Goal: Transaction & Acquisition: Book appointment/travel/reservation

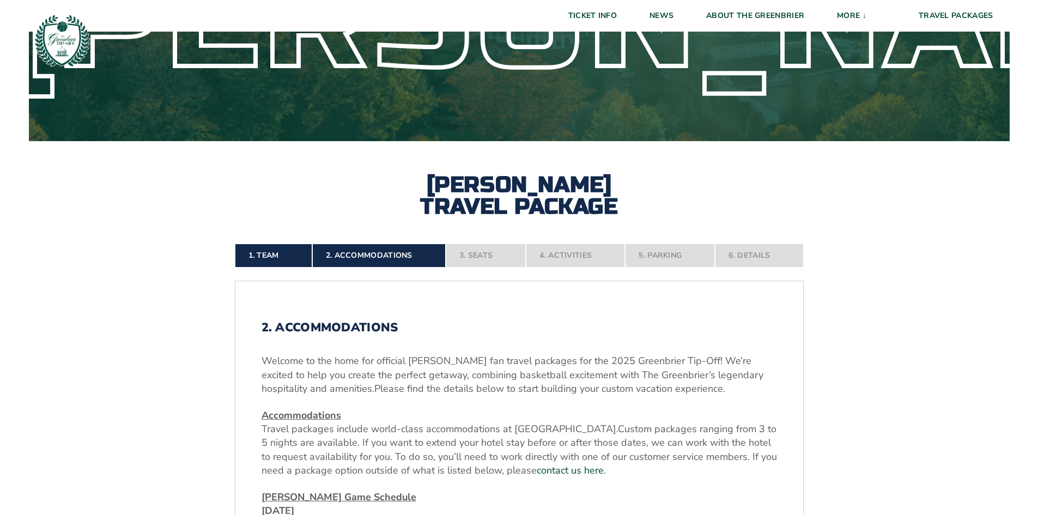
scroll to position [163, 0]
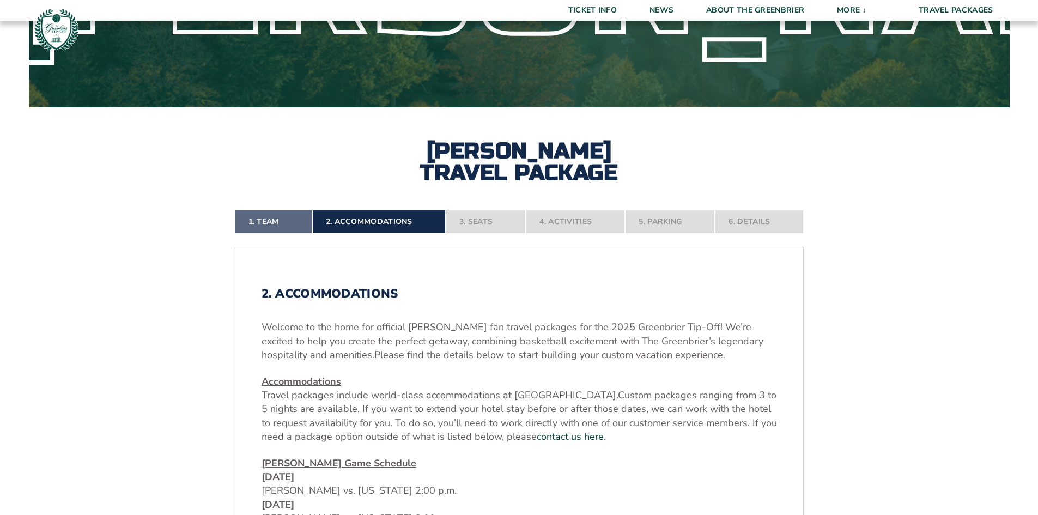
click at [259, 222] on link "1. Team" at bounding box center [273, 222] width 77 height 24
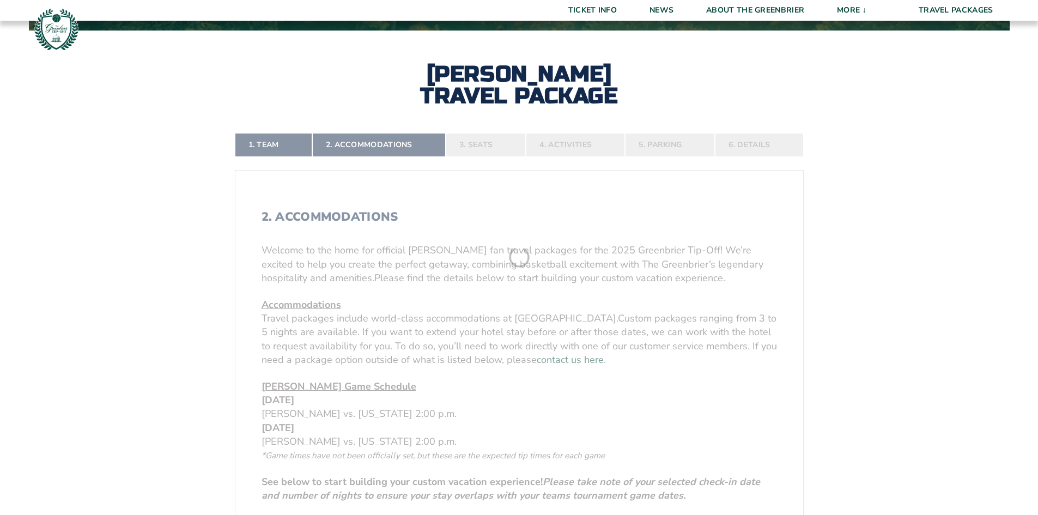
scroll to position [244, 0]
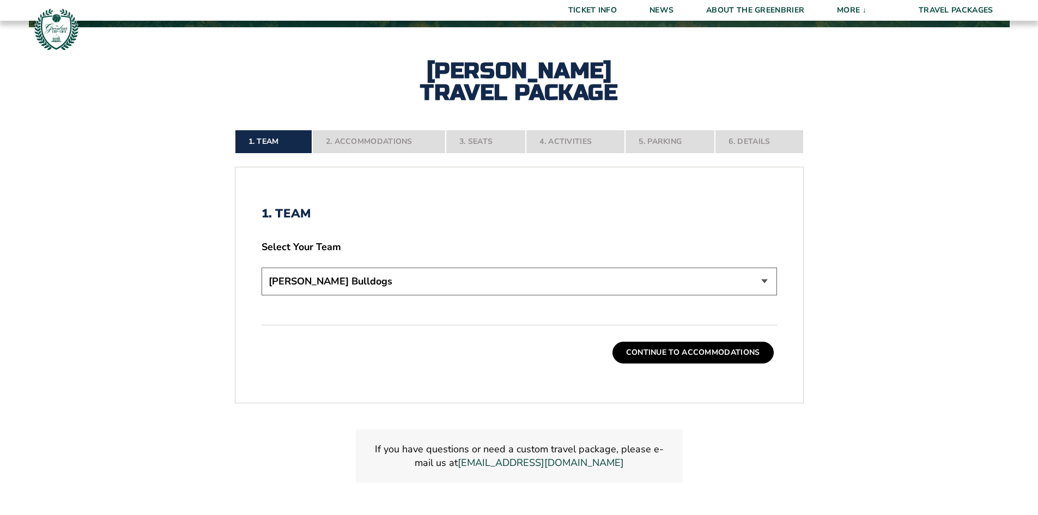
click at [354, 148] on nav "1. Team 2. Accommodations 3. Seats 4. Activities 5. Parking 6. Details" at bounding box center [519, 142] width 569 height 24
click at [416, 126] on div "1. Team 2. Accommodations 3. Seats 4. Activities 5. Parking 6. Details 1. Team …" at bounding box center [519, 320] width 621 height 432
click at [659, 359] on button "Continue To Accommodations" at bounding box center [692, 353] width 161 height 22
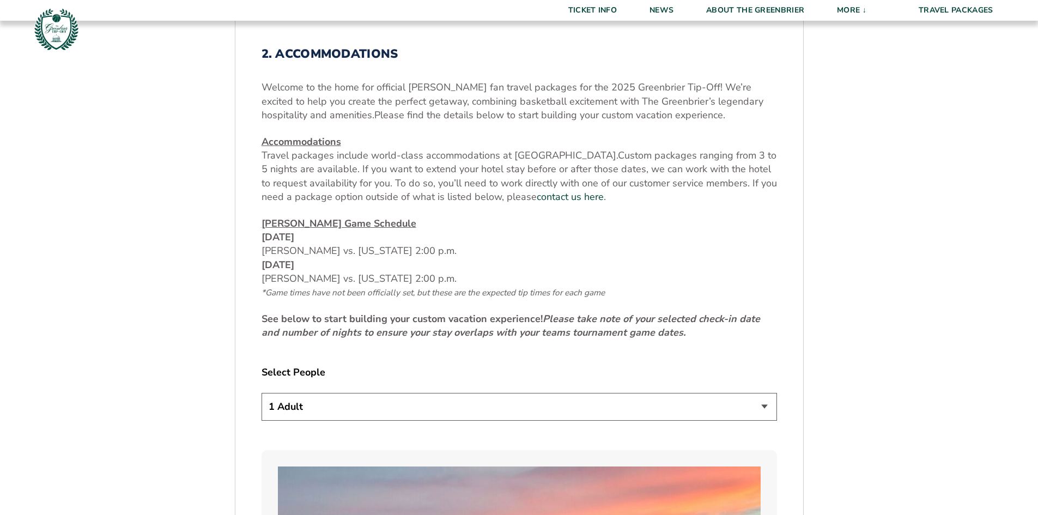
scroll to position [407, 0]
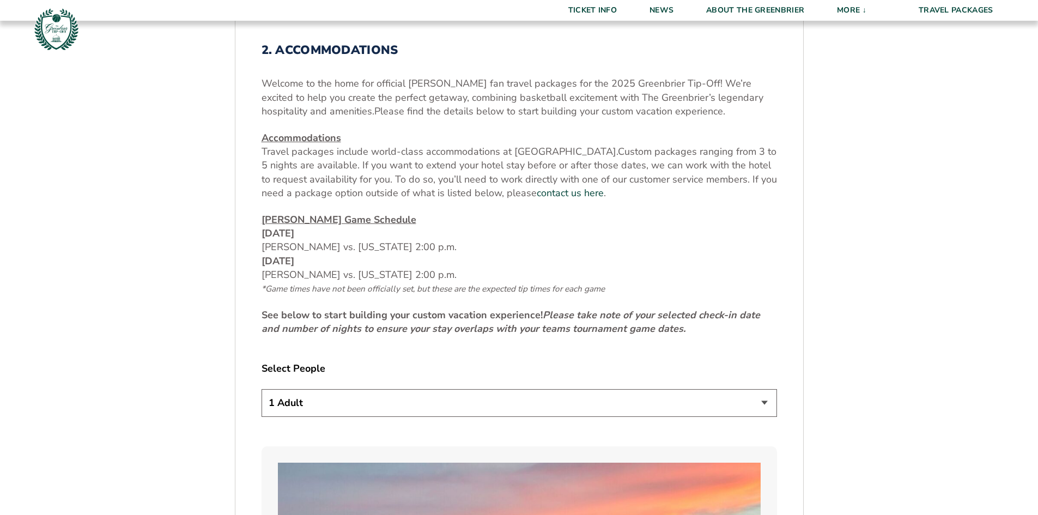
click at [351, 401] on select "1 Adult 2 Adults 3 Adults 4 Adults 2 Adults + 1 Child 2 Adults + 2 Children 2 A…" at bounding box center [518, 403] width 515 height 28
select select "2 Adults"
click at [261, 389] on select "1 Adult 2 Adults 3 Adults 4 Adults 2 Adults + 1 Child 2 Adults + 2 Children 2 A…" at bounding box center [518, 403] width 515 height 28
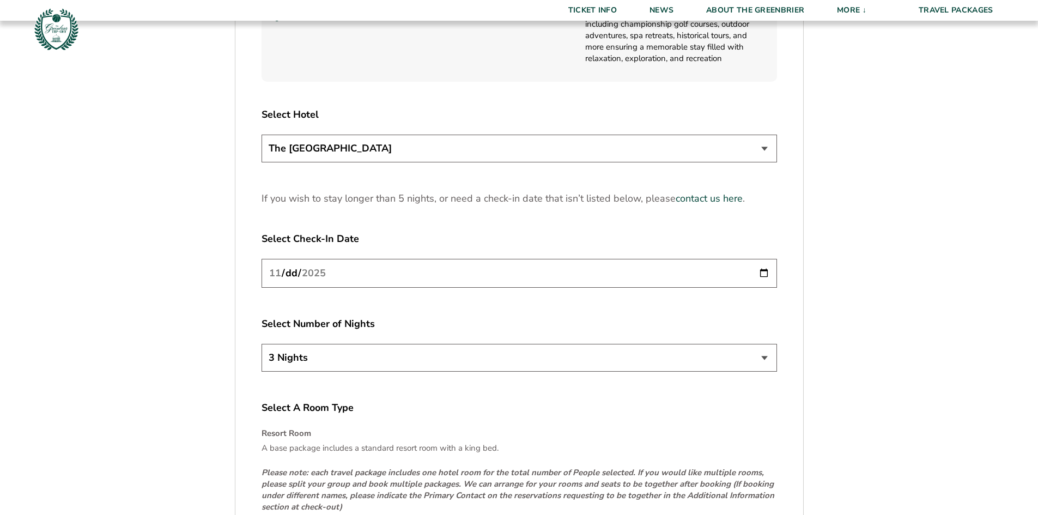
scroll to position [1387, 0]
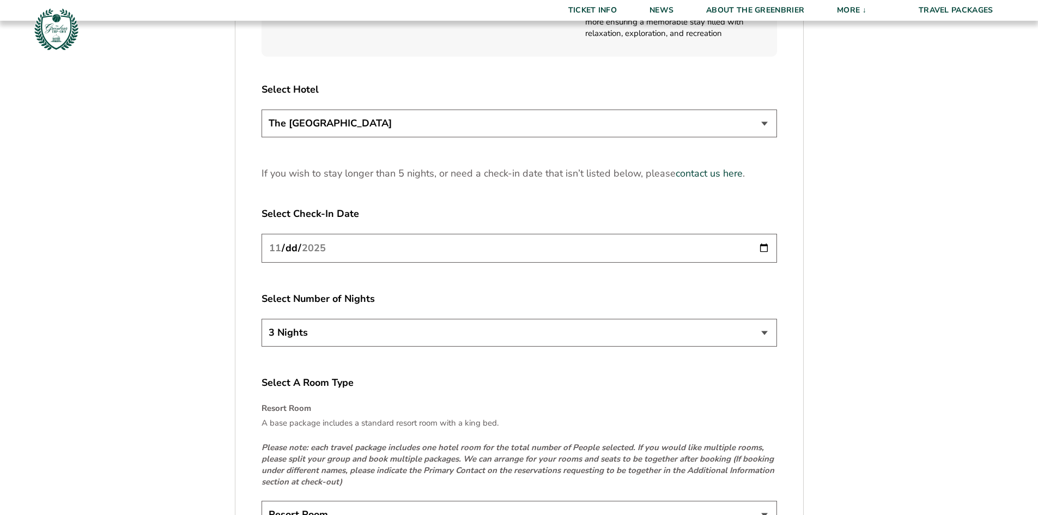
click at [334, 246] on input "[DATE]" at bounding box center [518, 248] width 515 height 29
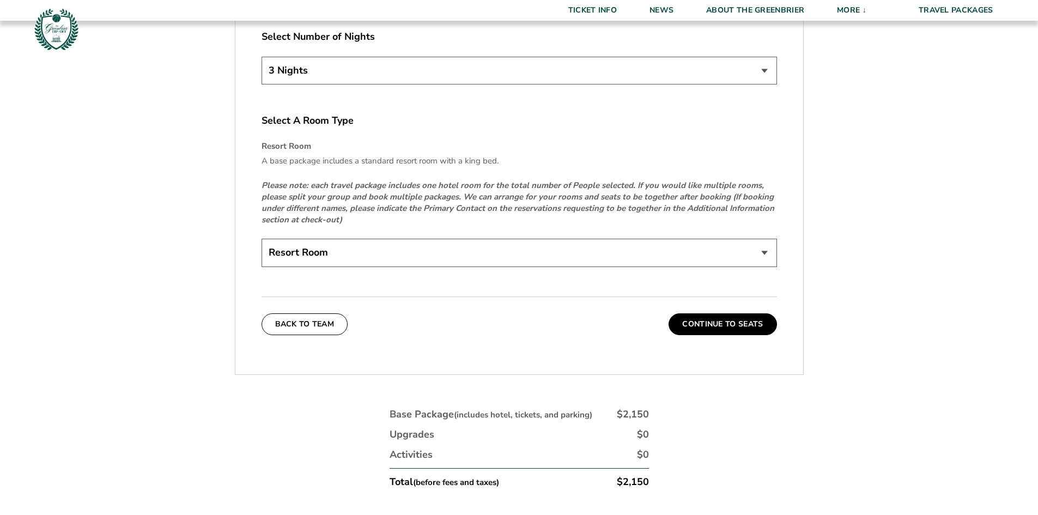
scroll to position [1660, 0]
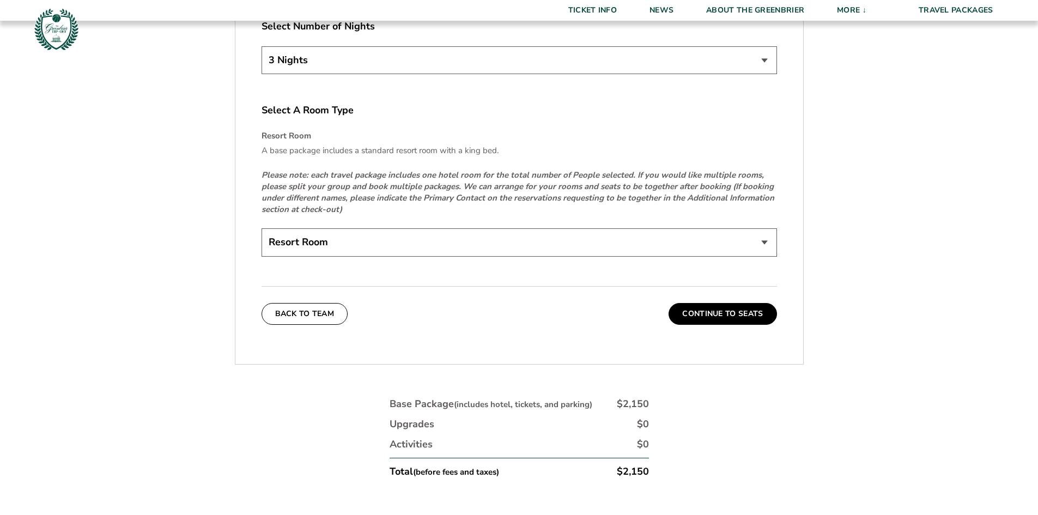
click at [380, 257] on div "Resort Room" at bounding box center [518, 243] width 515 height 31
click at [380, 248] on select "Resort Room" at bounding box center [518, 242] width 515 height 28
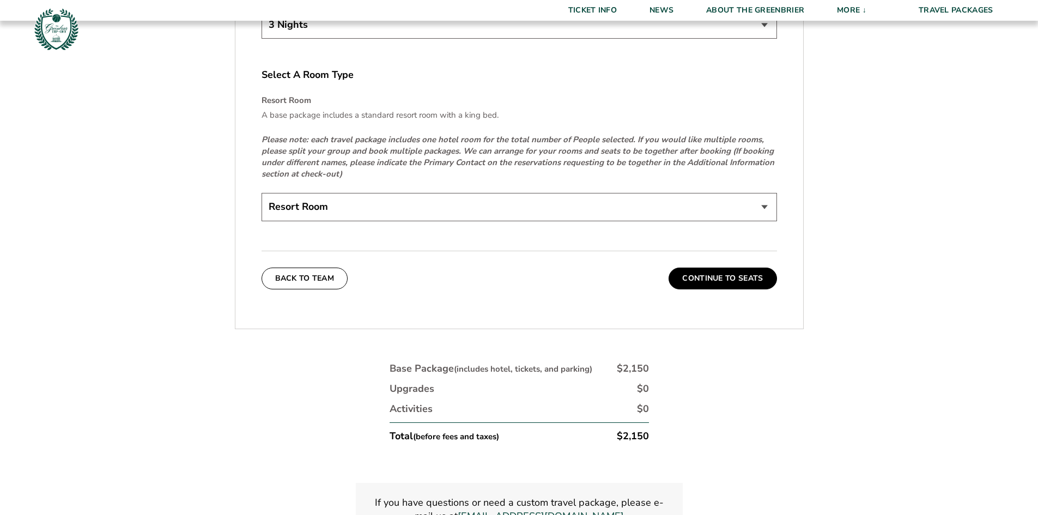
scroll to position [1714, 0]
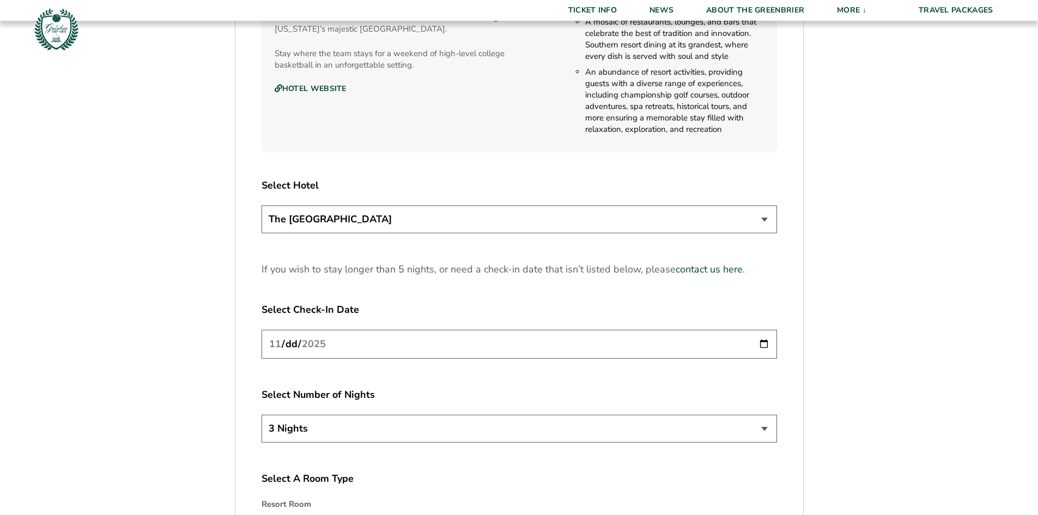
scroll to position [1416, 0]
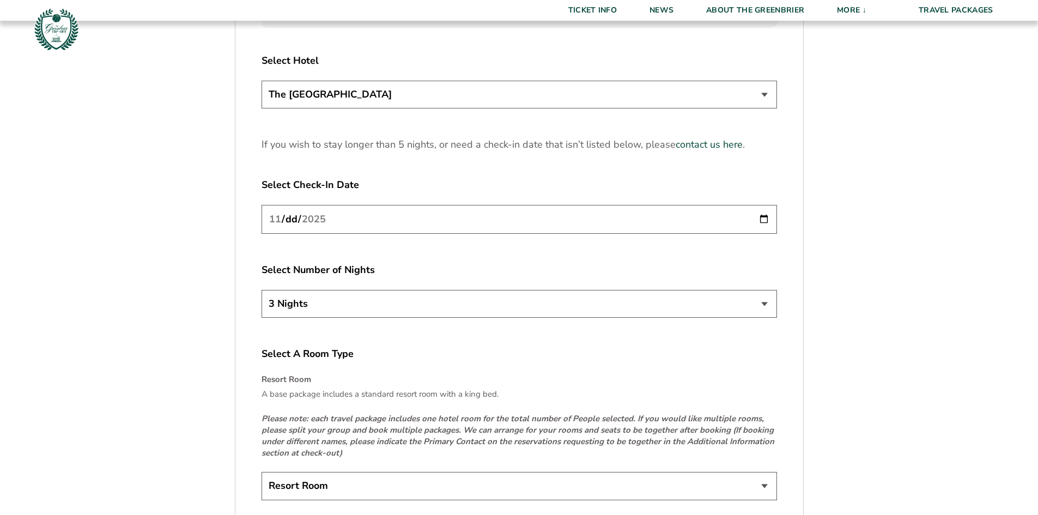
click at [401, 300] on select "3 Nights 4 Nights 5 Nights" at bounding box center [518, 304] width 515 height 28
click at [261, 290] on select "3 Nights 4 Nights 5 Nights" at bounding box center [518, 304] width 515 height 28
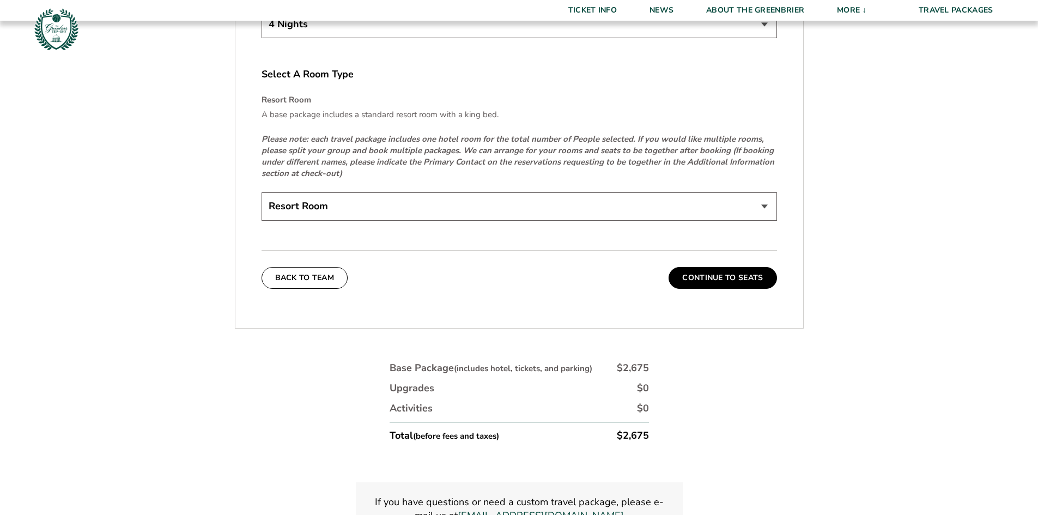
scroll to position [1689, 0]
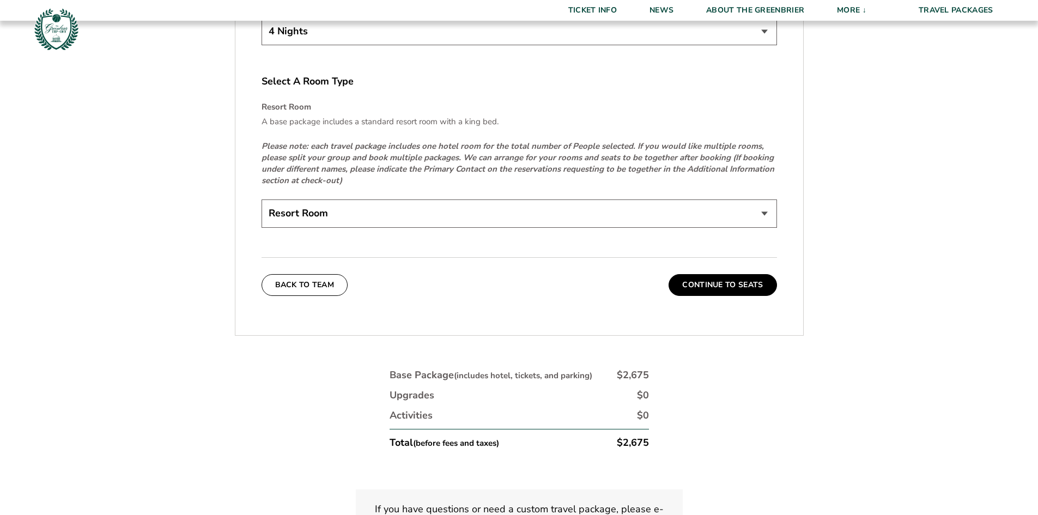
click at [359, 220] on select "Resort Room" at bounding box center [518, 213] width 515 height 28
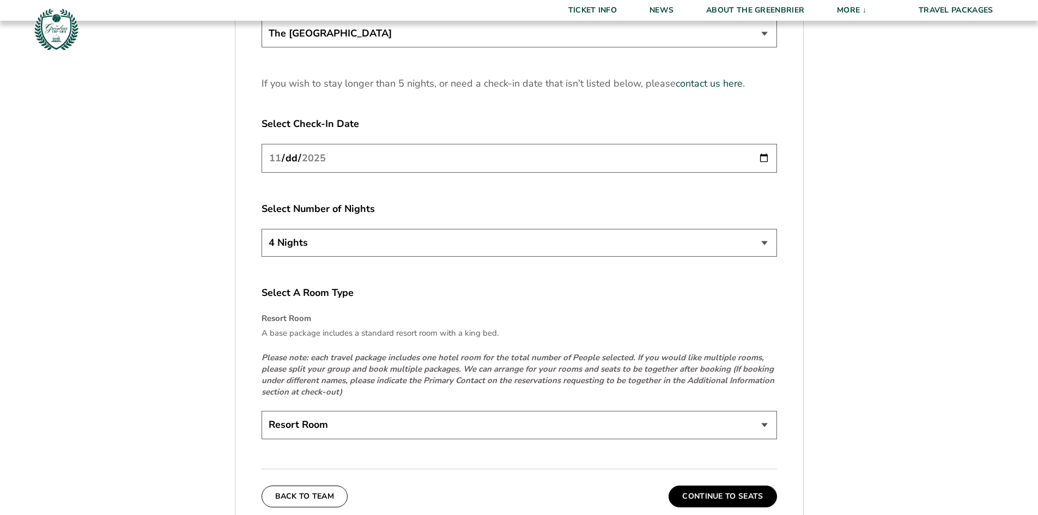
scroll to position [1471, 0]
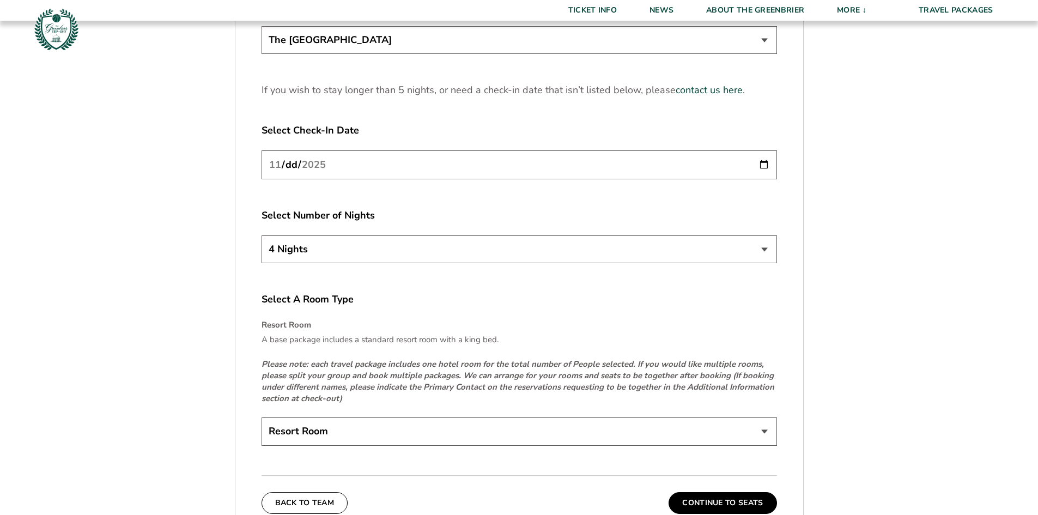
drag, startPoint x: 348, startPoint y: 232, endPoint x: 342, endPoint y: 240, distance: 10.9
click at [347, 233] on div "Select Number of Nights 3 Nights 4 Nights 5 Nights" at bounding box center [518, 238] width 515 height 58
drag, startPoint x: 341, startPoint y: 241, endPoint x: 334, endPoint y: 254, distance: 15.3
click at [340, 242] on select "3 Nights 4 Nights 5 Nights" at bounding box center [518, 249] width 515 height 28
select select "3 Nights"
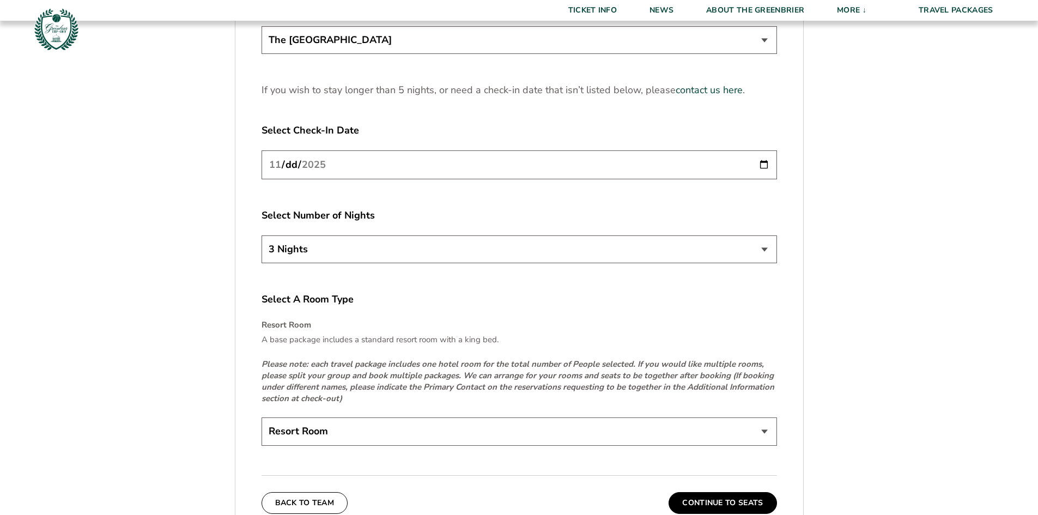
click at [261, 235] on select "3 Nights 4 Nights 5 Nights" at bounding box center [518, 249] width 515 height 28
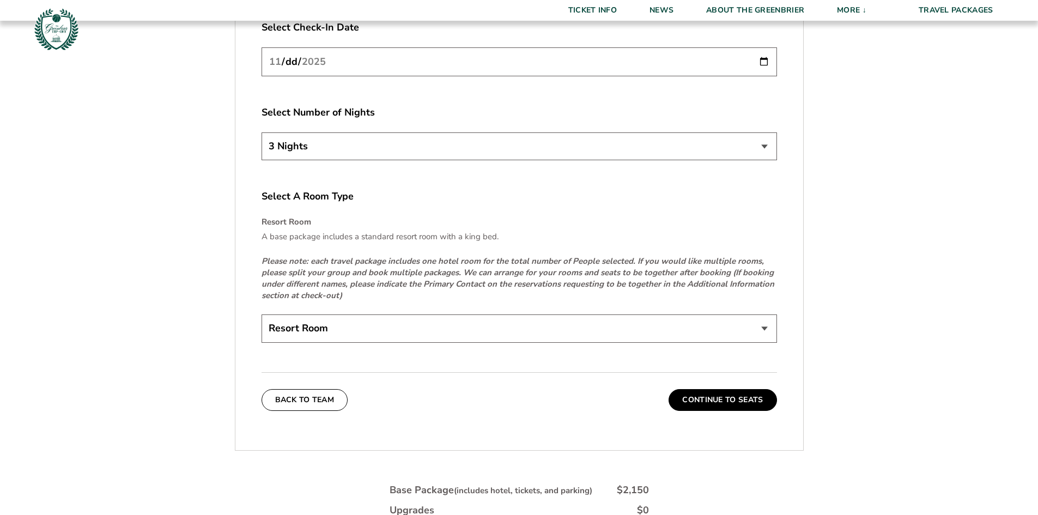
scroll to position [1798, 0]
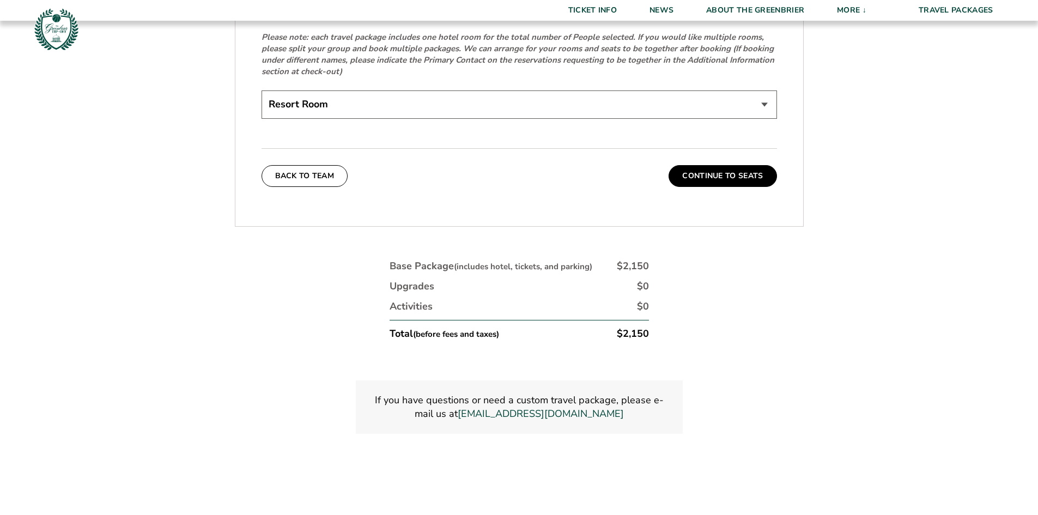
drag, startPoint x: 120, startPoint y: 227, endPoint x: 141, endPoint y: 224, distance: 21.4
click at [698, 172] on button "Continue To Seats" at bounding box center [722, 176] width 108 height 22
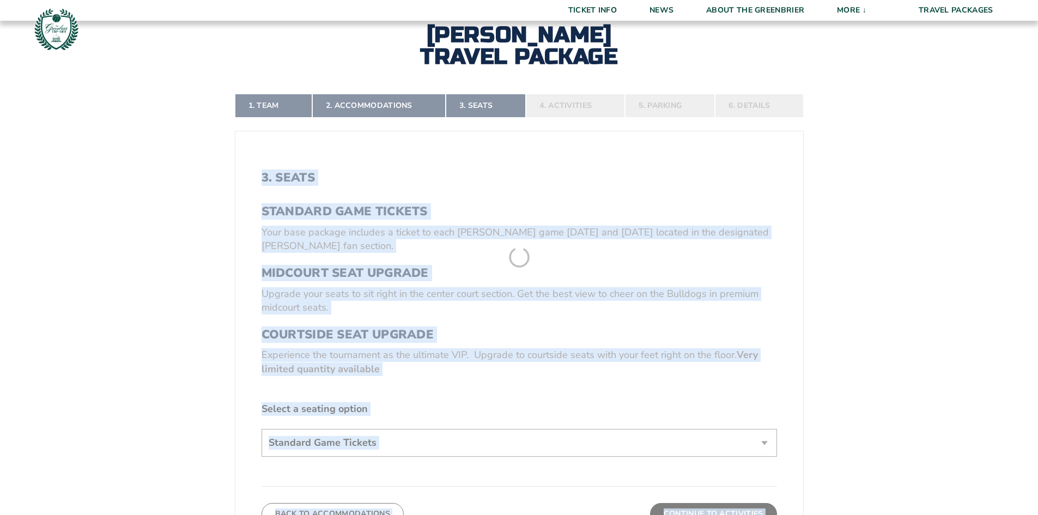
scroll to position [244, 0]
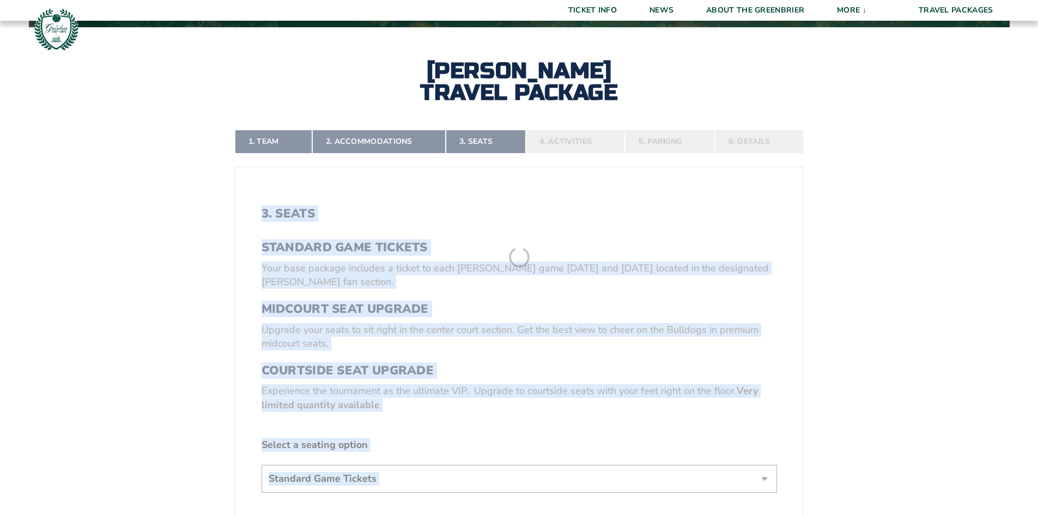
click at [569, 204] on form "[PERSON_NAME] [PERSON_NAME] Travel Package 1. Team 2. Accommodations 3. Seats 4…" at bounding box center [519, 307] width 1038 height 1103
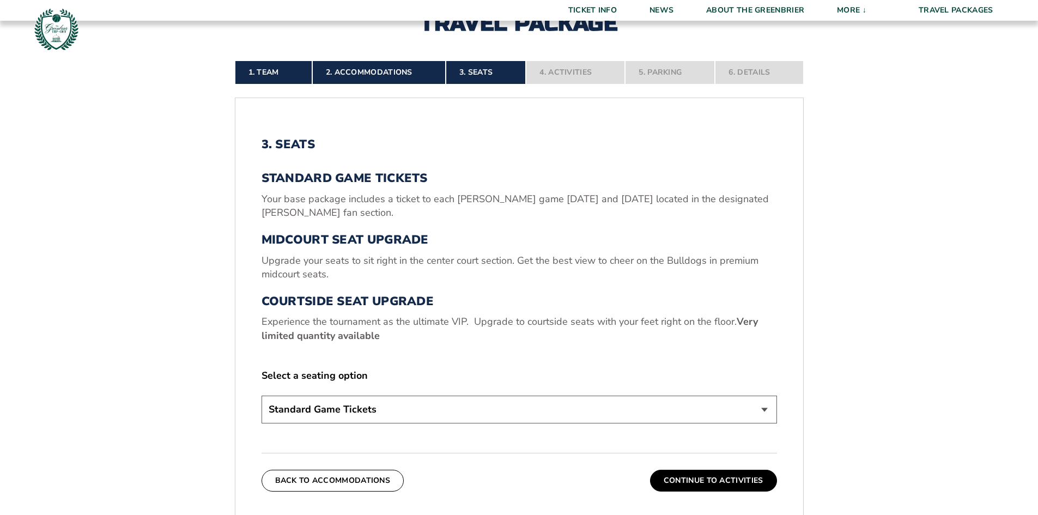
scroll to position [461, 0]
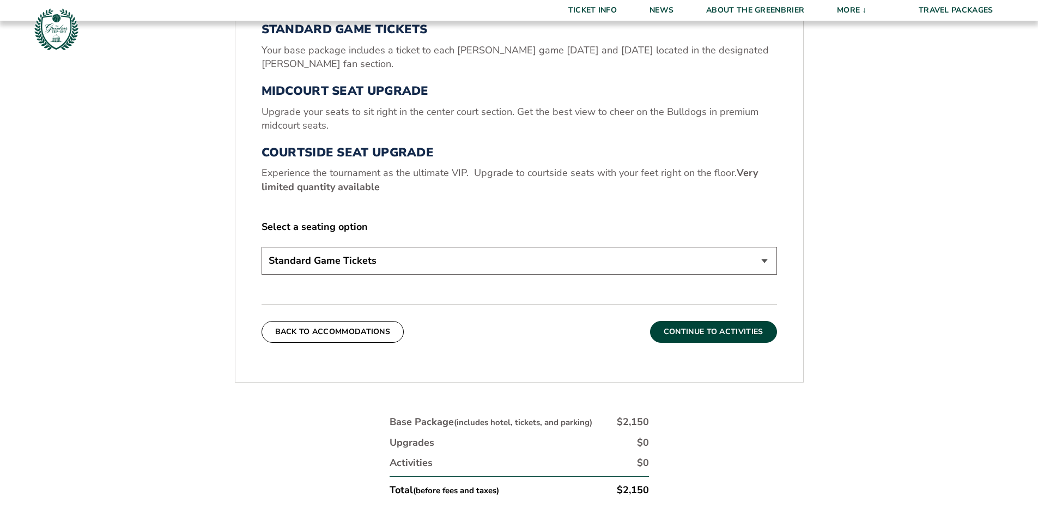
click at [756, 339] on button "Continue To Activities" at bounding box center [713, 332] width 127 height 22
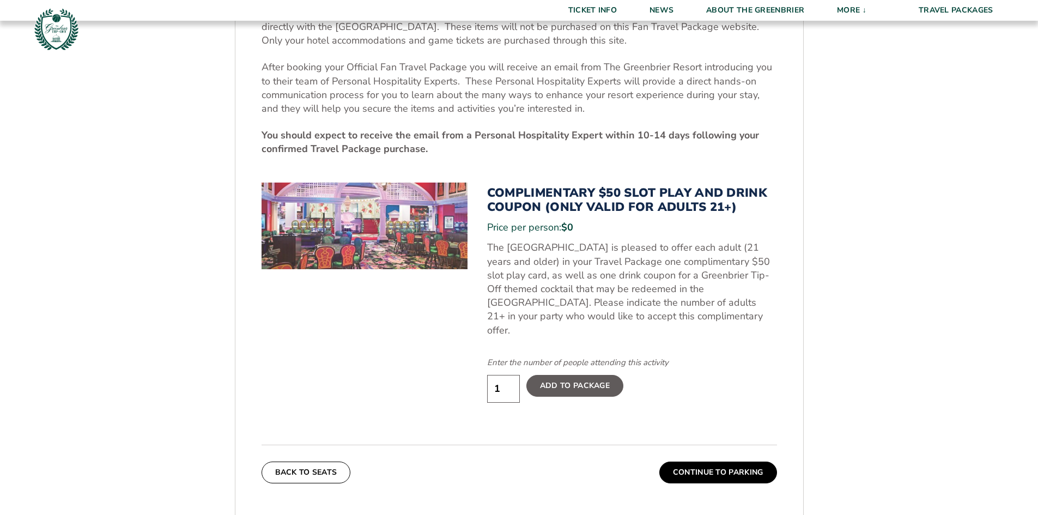
scroll to position [516, 0]
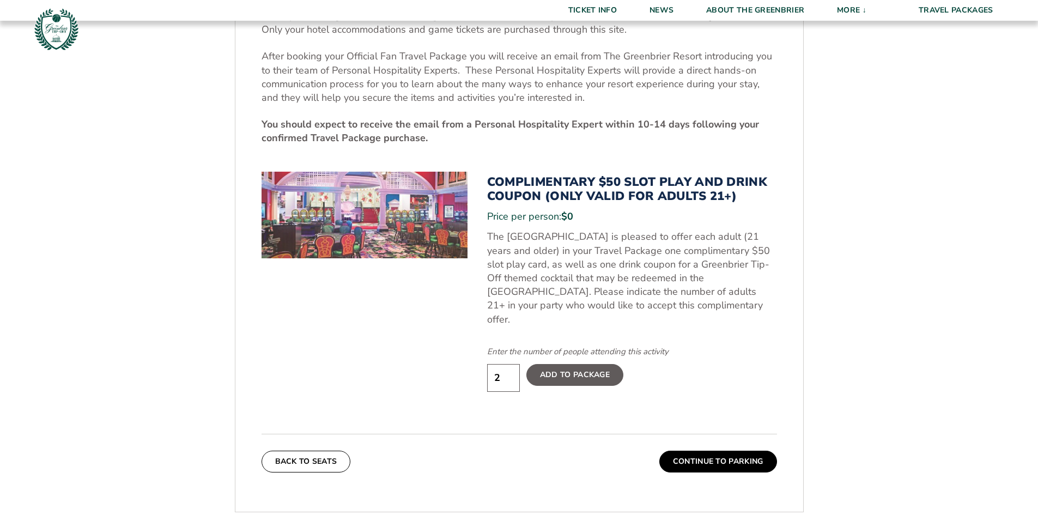
type input "2"
click at [509, 364] on input "2" at bounding box center [503, 378] width 33 height 28
click at [734, 371] on div "Enter the number of people attending this activity 2 Add To Package" at bounding box center [632, 366] width 290 height 40
click at [593, 368] on label "Add To Package" at bounding box center [574, 375] width 97 height 22
click at [0, 0] on input "Add To Package" at bounding box center [0, 0] width 0 height 0
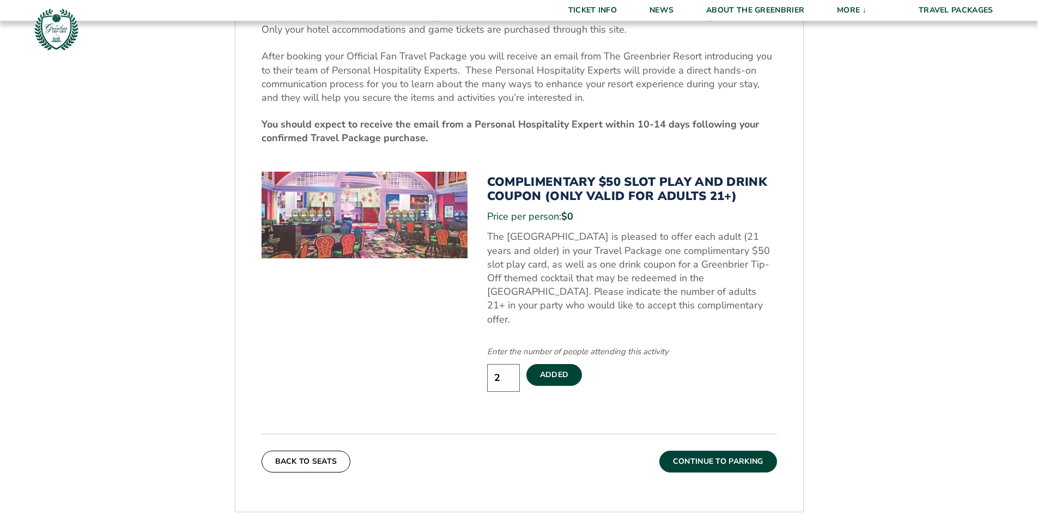
click at [723, 451] on button "Continue To Parking" at bounding box center [718, 462] width 118 height 22
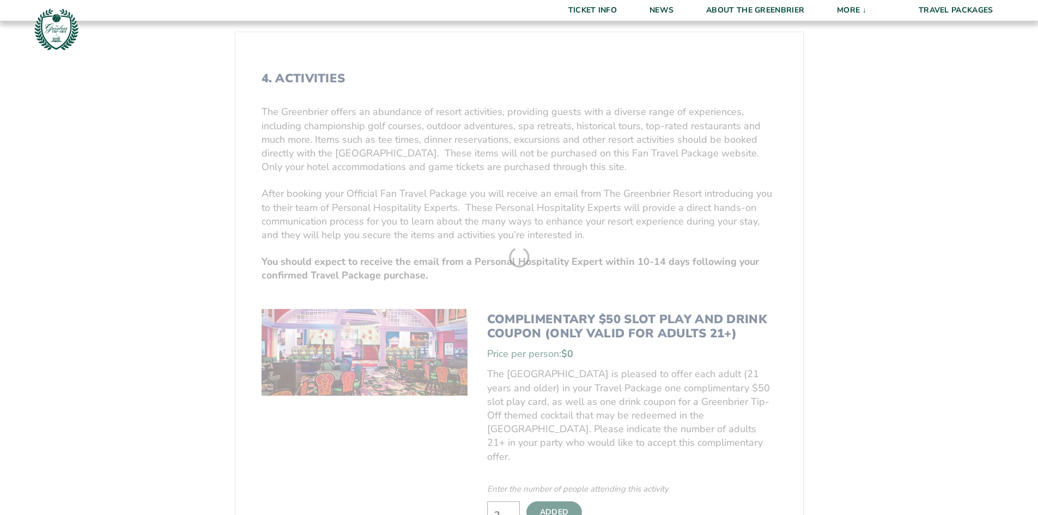
scroll to position [244, 0]
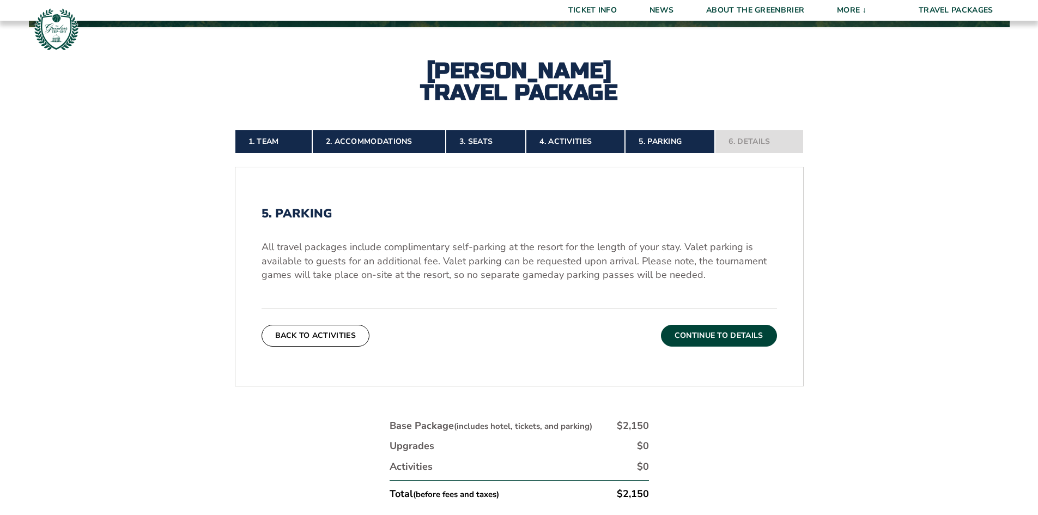
click at [716, 331] on button "Continue To Details" at bounding box center [719, 336] width 116 height 22
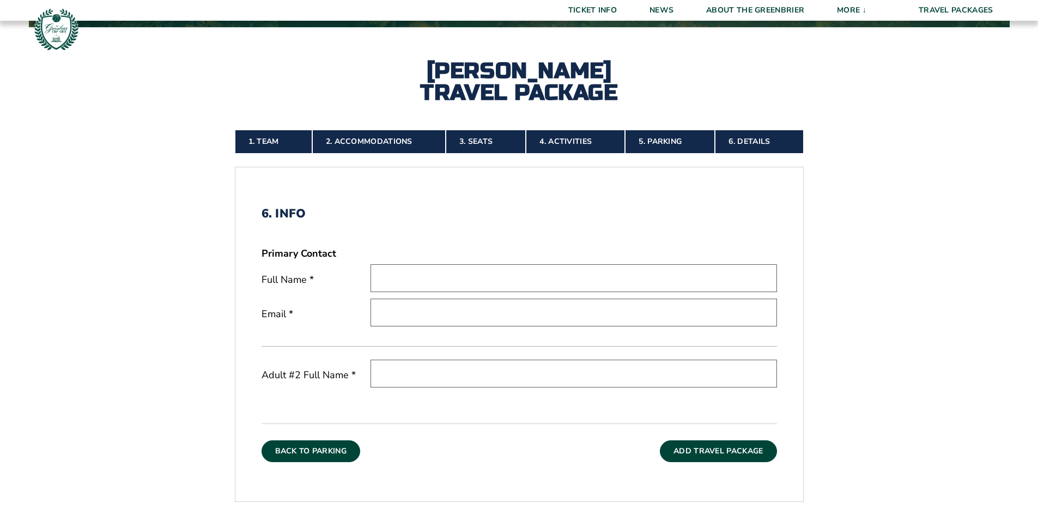
click at [305, 455] on button "Back To Parking" at bounding box center [310, 451] width 99 height 22
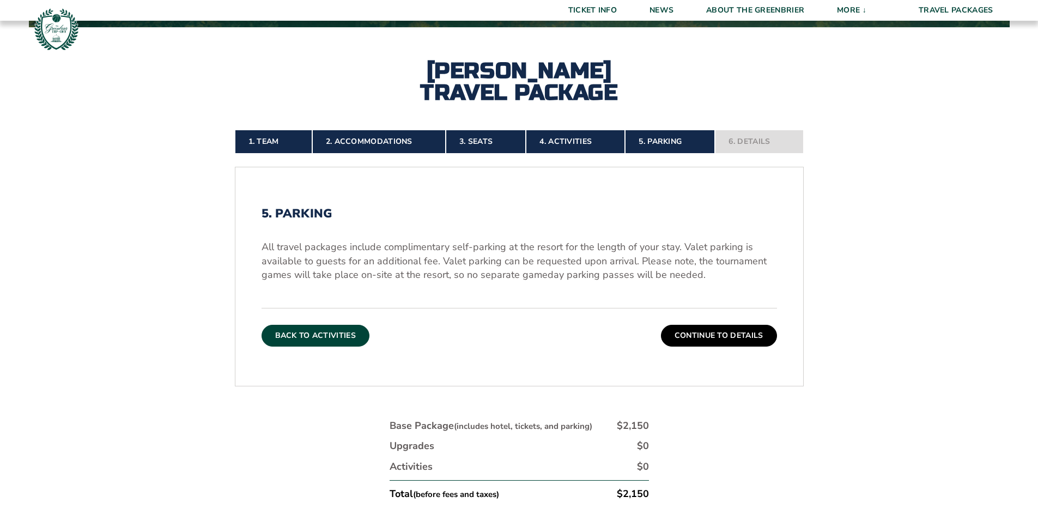
click at [315, 341] on button "Back To Activities" at bounding box center [315, 336] width 108 height 22
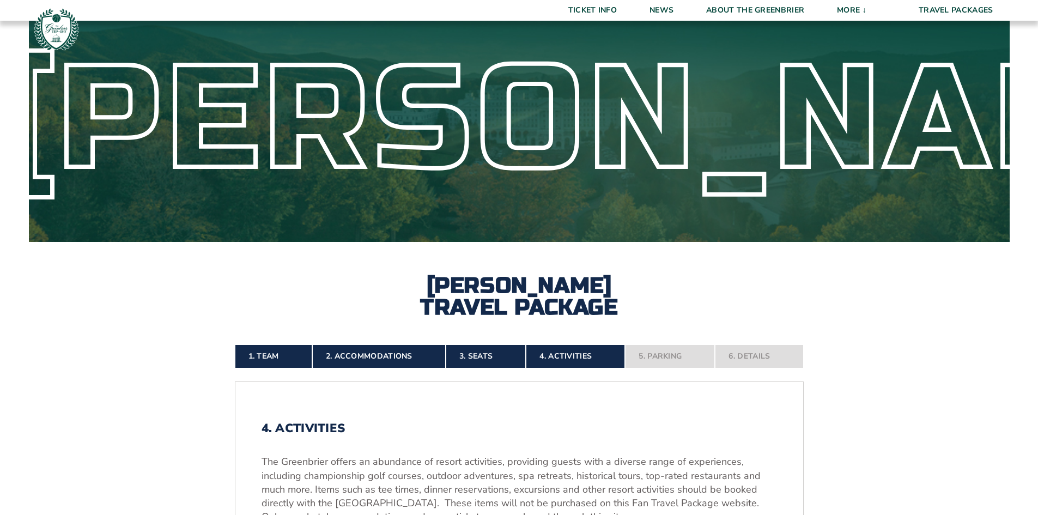
scroll to position [26, 0]
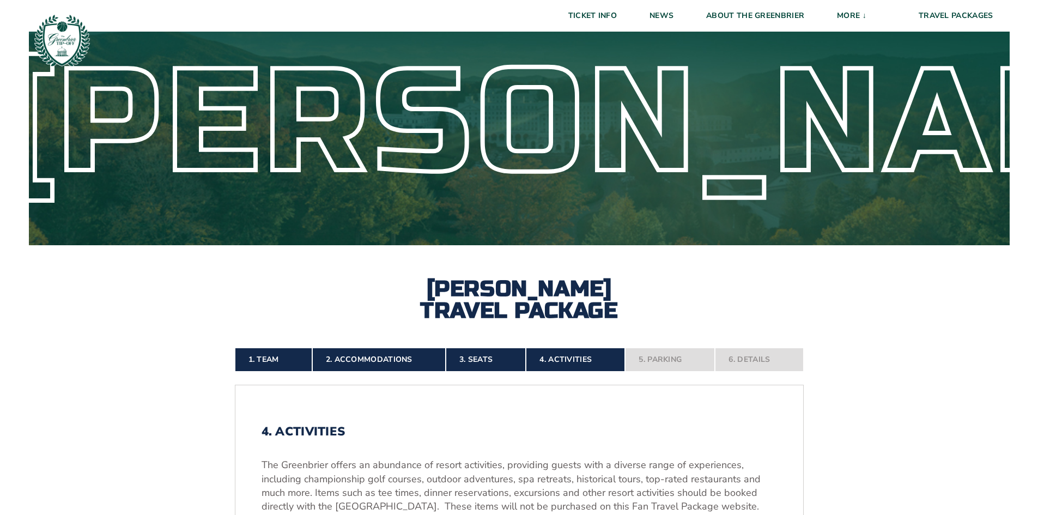
click at [656, 359] on nav "1. Team 2. Accommodations 3. Seats 4. Activities 5. Parking 6. Details" at bounding box center [519, 360] width 569 height 24
